Goal: Go to known website: Access a specific website the user already knows

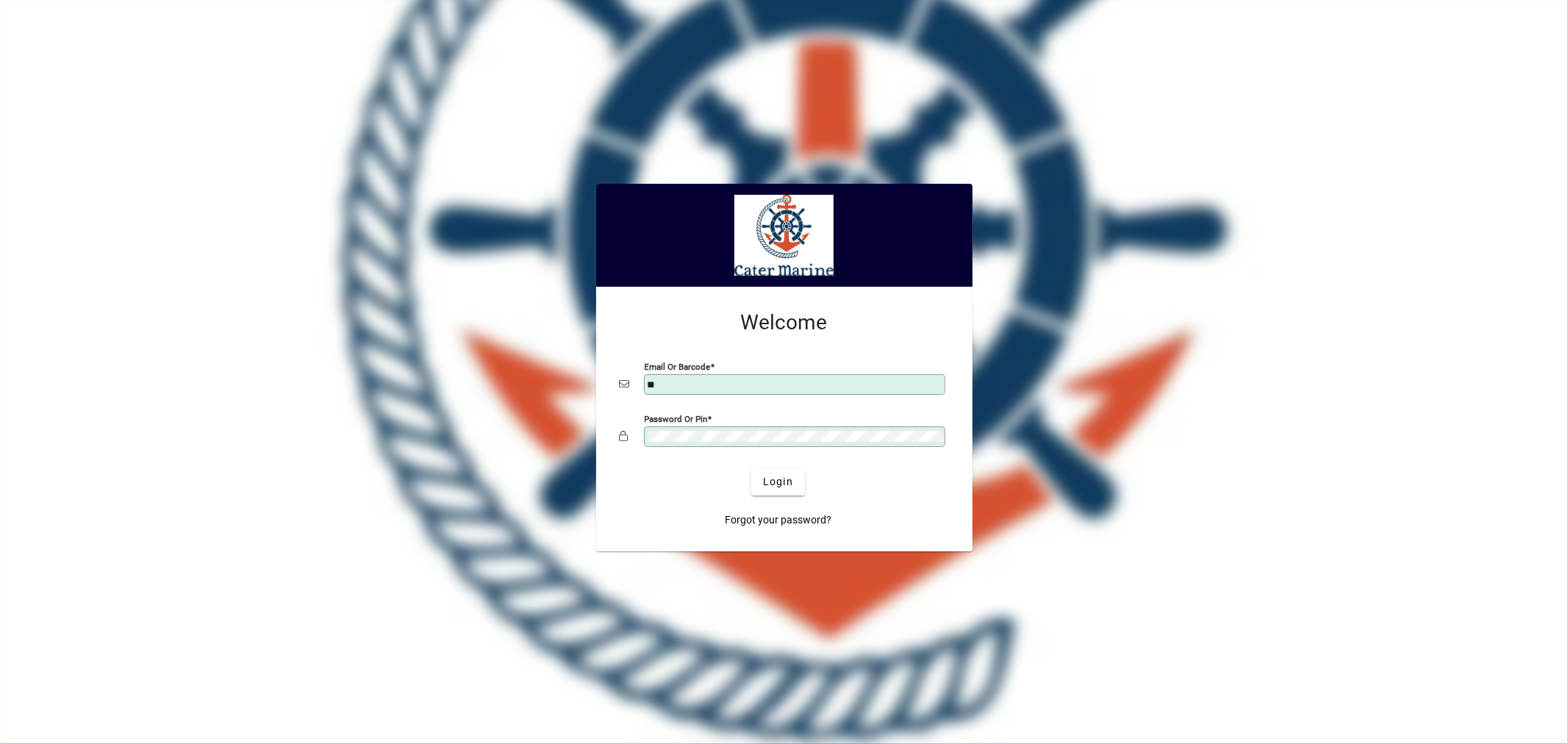
type input "**********"
click at [770, 480] on span "Login" at bounding box center [778, 481] width 30 height 16
